Goal: Navigation & Orientation: Find specific page/section

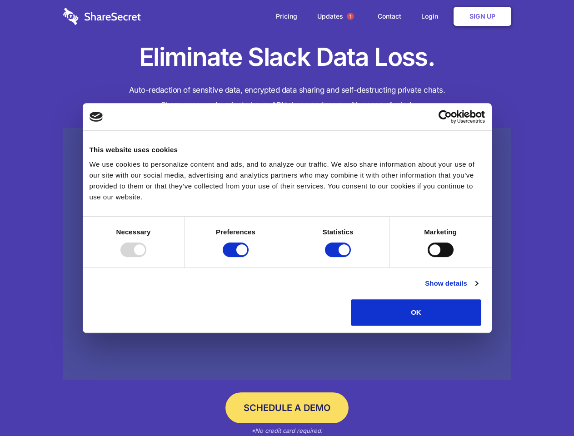
click at [146, 257] on div at bounding box center [133, 250] width 26 height 15
click at [249, 257] on input "Preferences" at bounding box center [236, 250] width 26 height 15
checkbox input "false"
click at [339, 257] on input "Statistics" at bounding box center [338, 250] width 26 height 15
checkbox input "false"
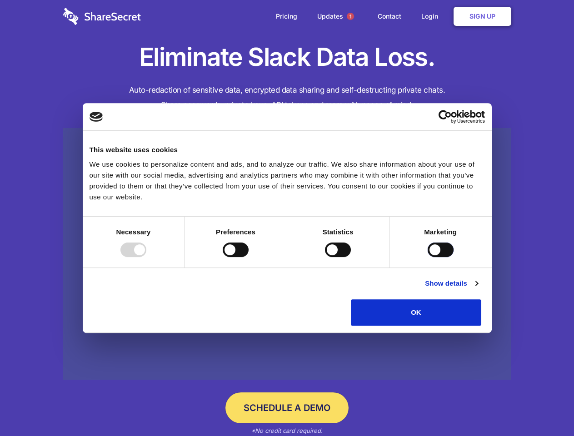
click at [428, 257] on input "Marketing" at bounding box center [441, 250] width 26 height 15
checkbox input "true"
click at [478, 289] on link "Show details" at bounding box center [451, 283] width 53 height 11
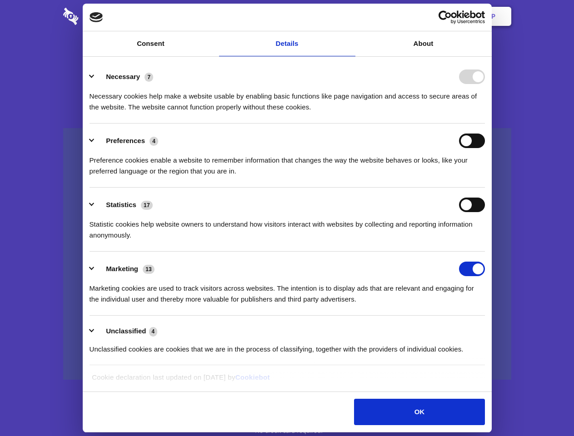
click at [485, 124] on li "Necessary 7 Necessary cookies help make a website usable by enabling basic func…" at bounding box center [288, 92] width 396 height 64
click at [350, 16] on span "1" at bounding box center [350, 16] width 7 height 7
